Goal: Information Seeking & Learning: Check status

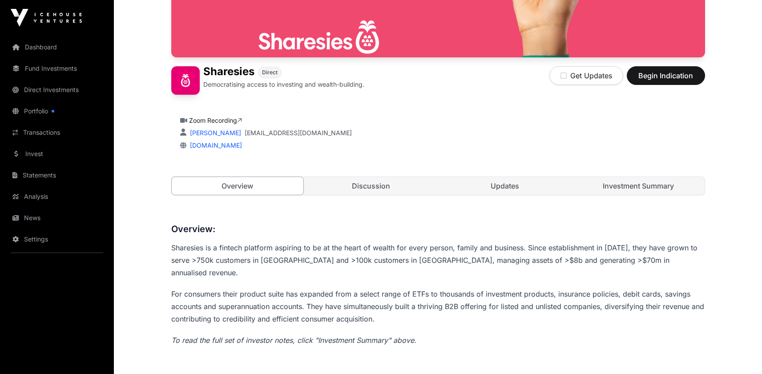
scroll to position [190, 0]
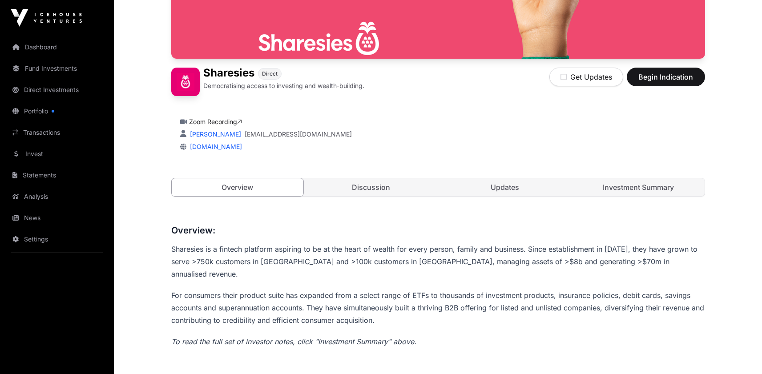
click at [375, 196] on link "Discussion" at bounding box center [371, 187] width 132 height 18
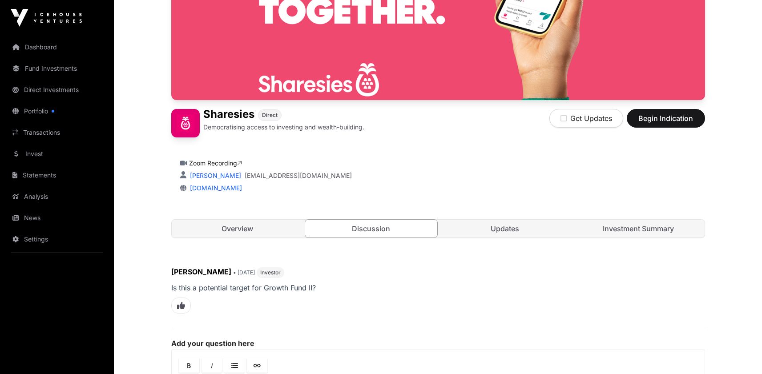
scroll to position [148, 0]
click at [536, 238] on link "Updates" at bounding box center [505, 229] width 132 height 18
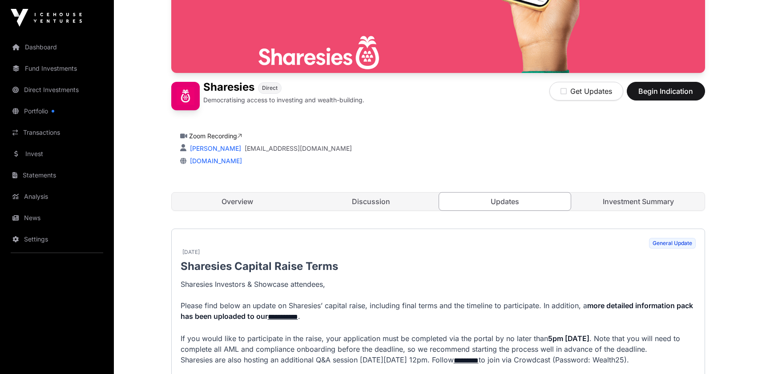
scroll to position [174, 0]
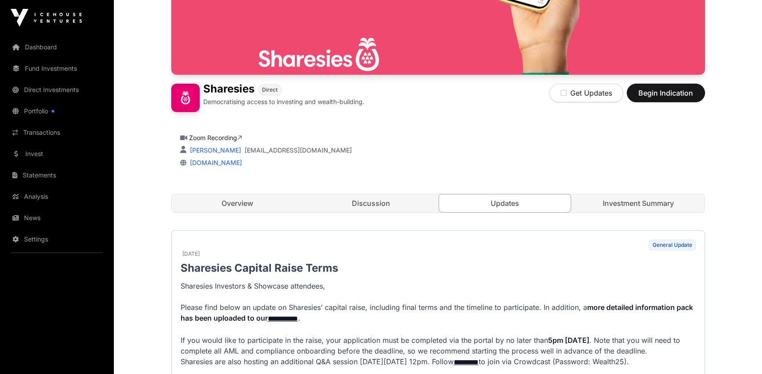
click at [642, 212] on link "Investment Summary" at bounding box center [639, 203] width 132 height 18
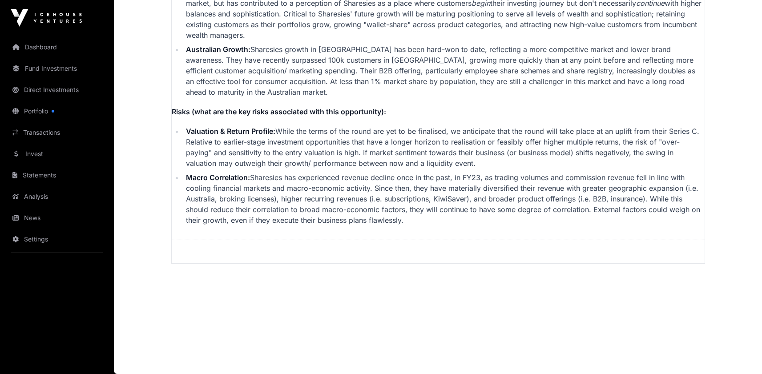
scroll to position [3004, 0]
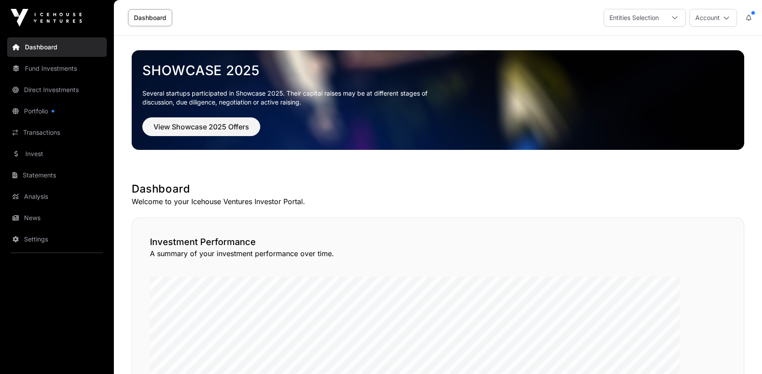
click at [59, 78] on link "Fund Investments" at bounding box center [57, 69] width 100 height 20
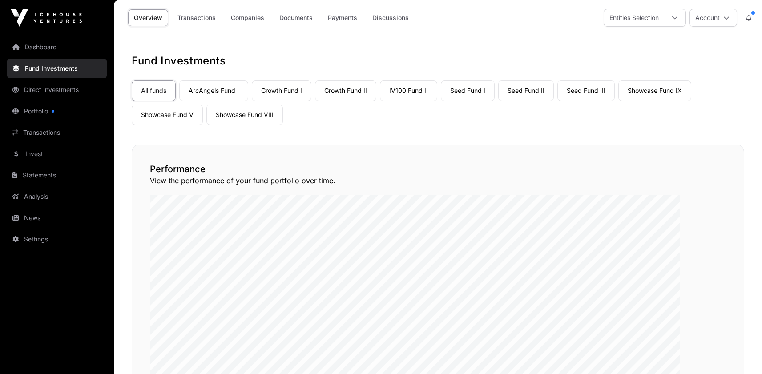
click at [495, 101] on link "Seed Fund I" at bounding box center [468, 91] width 54 height 20
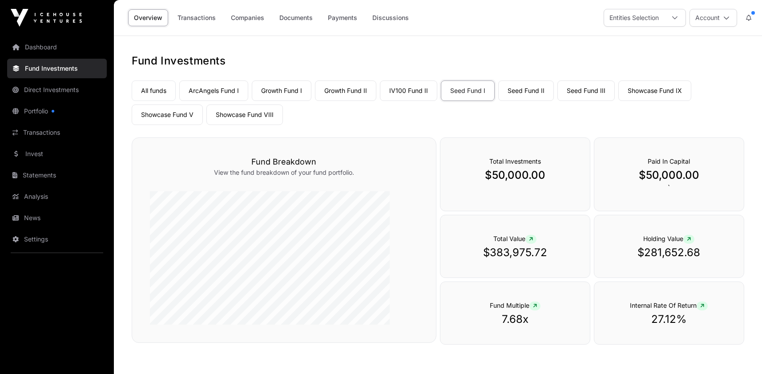
click at [554, 101] on link "Seed Fund II" at bounding box center [526, 91] width 56 height 20
click at [203, 125] on link "Showcase Fund V" at bounding box center [167, 115] width 71 height 20
click at [283, 125] on link "Showcase Fund VIII" at bounding box center [244, 115] width 77 height 20
click at [619, 101] on link "Showcase Fund IX" at bounding box center [655, 91] width 73 height 20
click at [437, 101] on link "IV100 Fund II" at bounding box center [408, 91] width 57 height 20
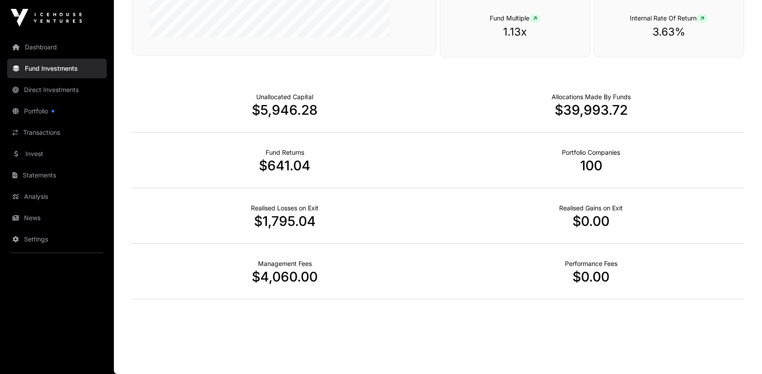
scroll to position [406, 0]
click at [45, 185] on link "Statements" at bounding box center [57, 176] width 100 height 20
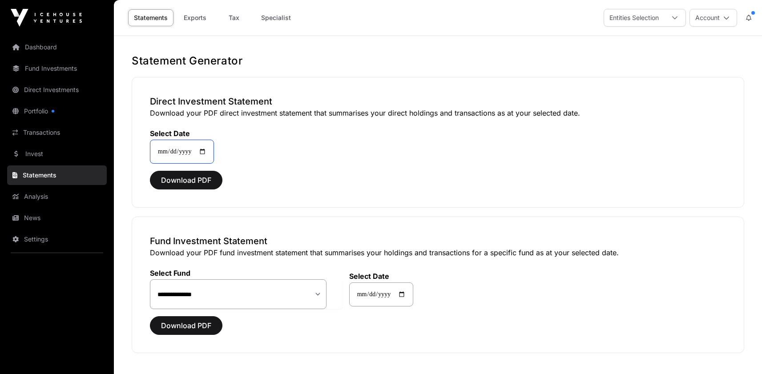
click at [214, 164] on input "**********" at bounding box center [182, 152] width 64 height 24
type input "**********"
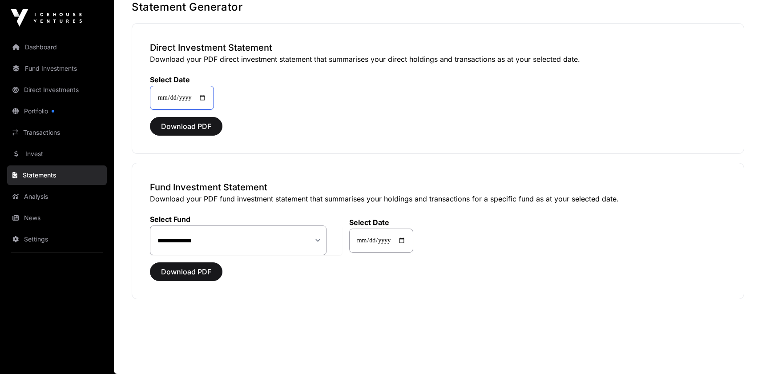
scroll to position [179, 0]
click at [327, 226] on select "**********" at bounding box center [238, 241] width 177 height 30
select select "**"
click at [187, 226] on select "**********" at bounding box center [238, 241] width 177 height 30
click at [327, 226] on select "**********" at bounding box center [238, 241] width 177 height 30
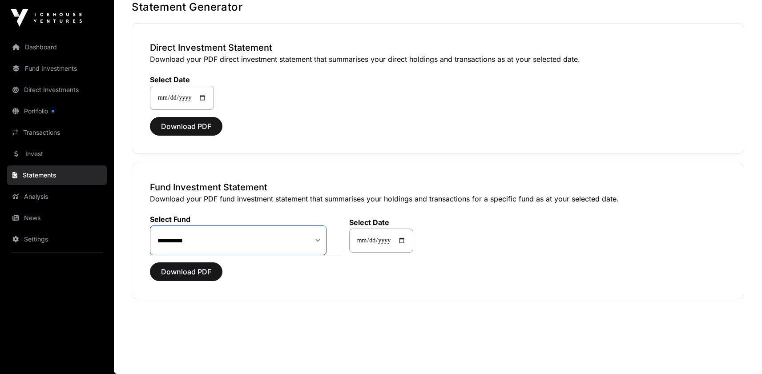
click at [187, 226] on select "**********" at bounding box center [238, 241] width 177 height 30
click at [211, 267] on span "Download PDF" at bounding box center [186, 272] width 50 height 11
click at [46, 78] on link "Fund Investments" at bounding box center [57, 69] width 100 height 20
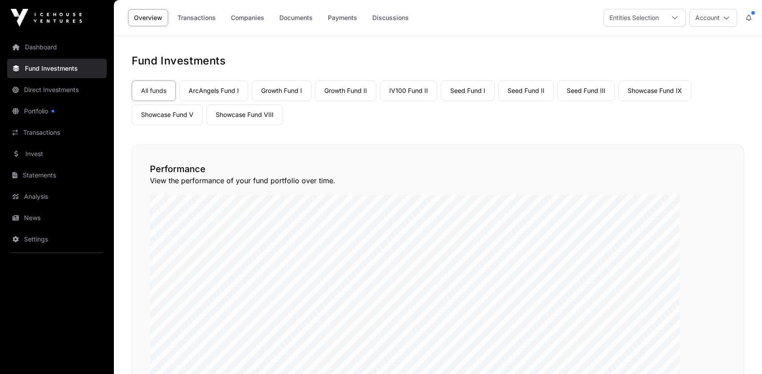
click at [437, 101] on link "IV100 Fund II" at bounding box center [408, 91] width 57 height 20
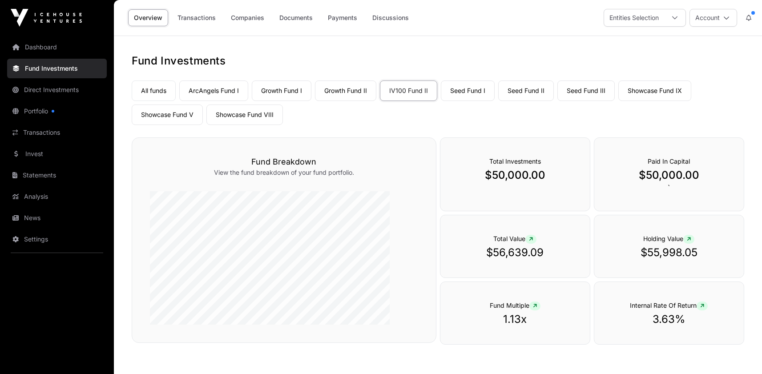
click at [270, 19] on link "Companies" at bounding box center [247, 17] width 45 height 17
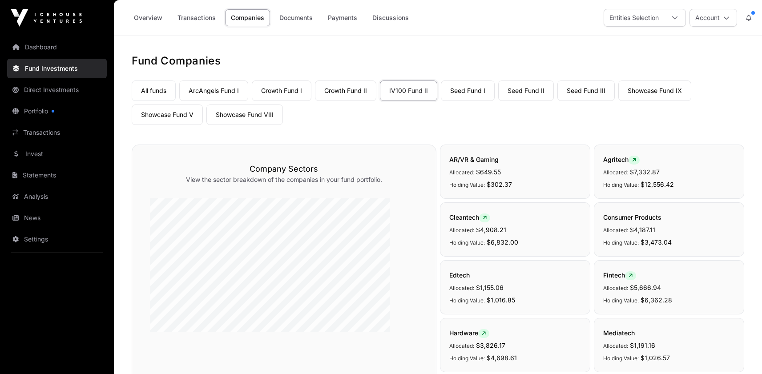
click at [168, 21] on link "Overview" at bounding box center [148, 17] width 40 height 17
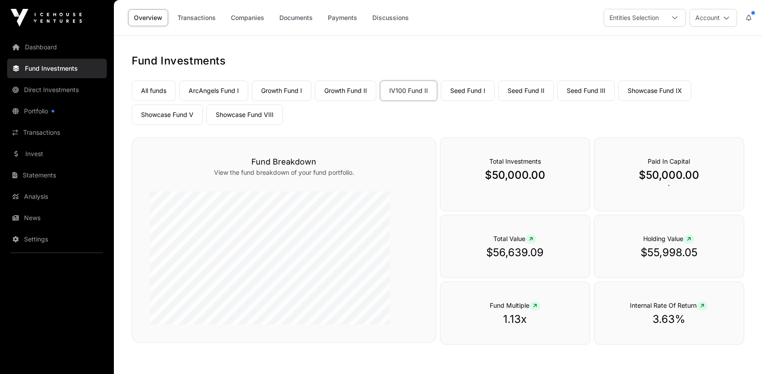
click at [312, 101] on link "Growth Fund I" at bounding box center [282, 91] width 60 height 20
click at [376, 101] on link "Growth Fund II" at bounding box center [345, 91] width 61 height 20
click at [558, 101] on link "Seed Fund III" at bounding box center [586, 91] width 57 height 20
click at [248, 101] on link "ArcAngels Fund I" at bounding box center [213, 91] width 69 height 20
click at [270, 22] on link "Companies" at bounding box center [247, 17] width 45 height 17
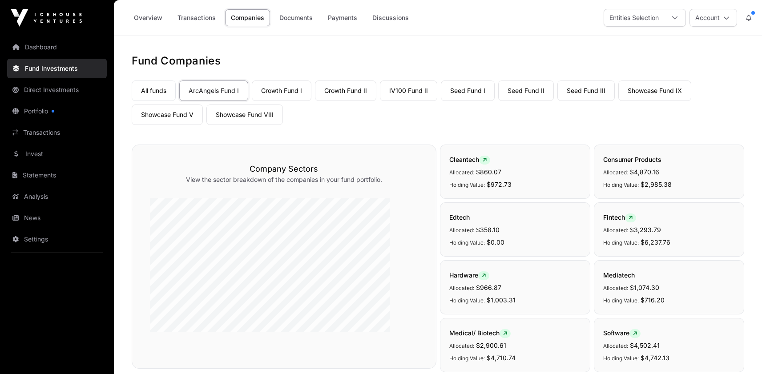
click at [53, 57] on link "Dashboard" at bounding box center [57, 47] width 100 height 20
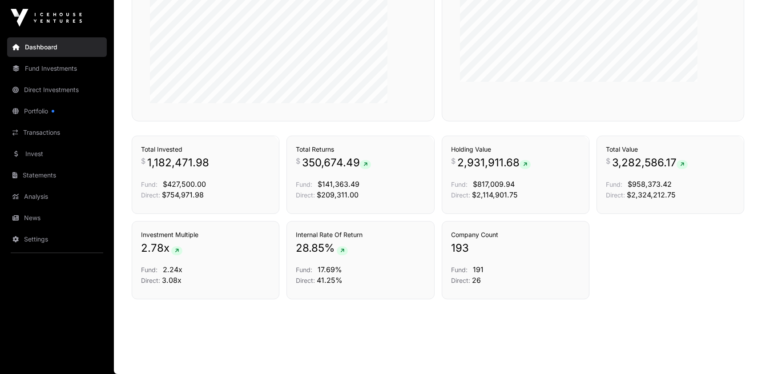
scroll to position [734, 0]
